Goal: Task Accomplishment & Management: Complete application form

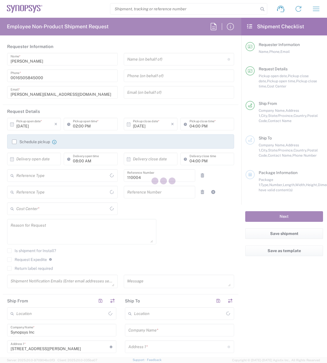
type input "Department"
type input "Delivered at Place"
type input "US01, [GEOGRAPHIC_DATA]"
type input "[GEOGRAPHIC_DATA]"
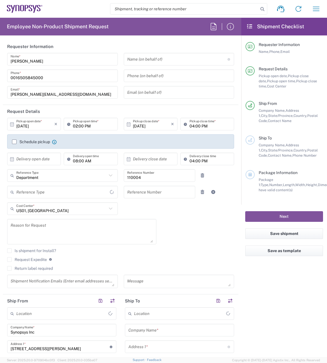
type input "[US_STATE]"
type input "[GEOGRAPHIC_DATA]"
